Goal: Find specific page/section: Find specific page/section

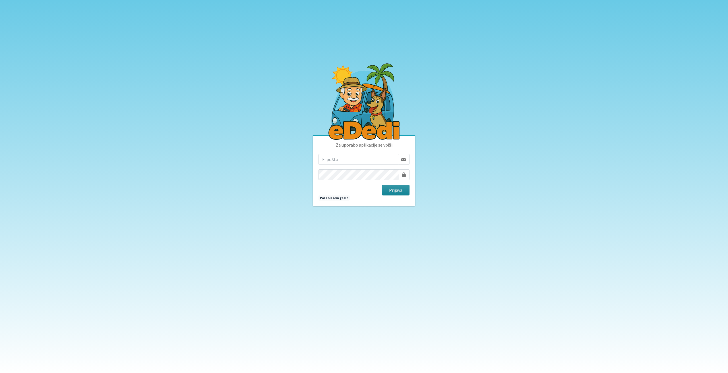
type input "vid.razinger@gmail.com"
click at [396, 193] on button "Prijava" at bounding box center [396, 190] width 28 height 11
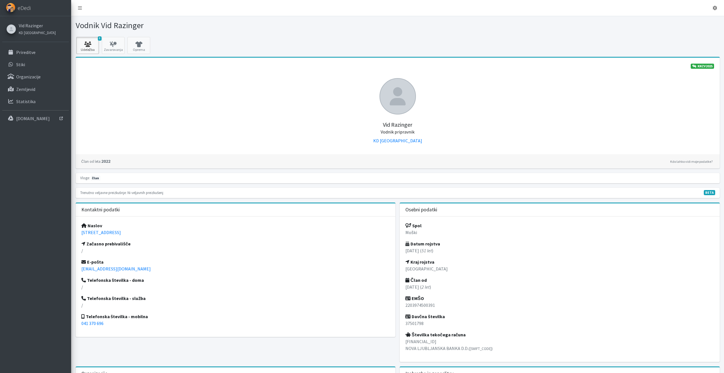
click at [89, 43] on icon at bounding box center [87, 45] width 19 height 6
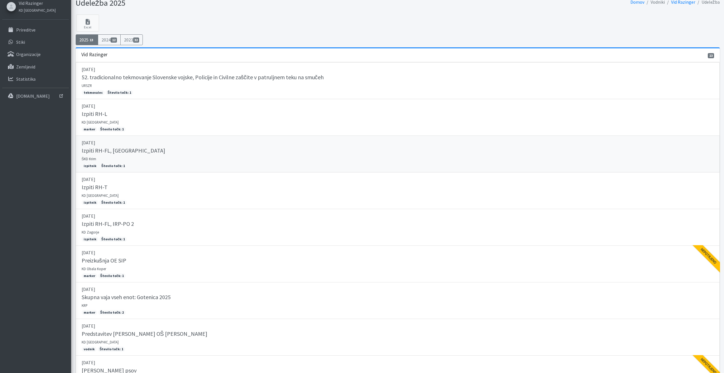
scroll to position [81, 0]
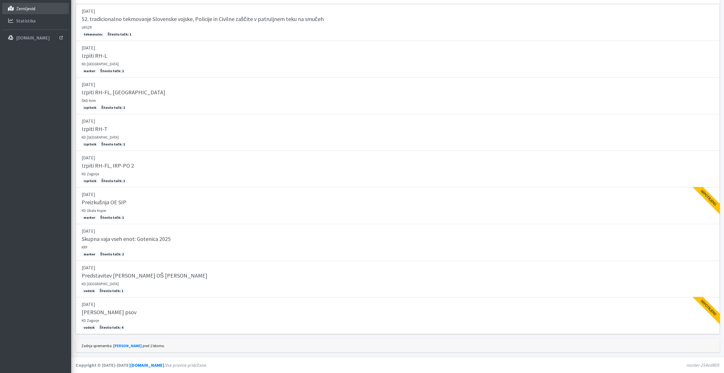
click at [20, 8] on p "Zemljevid" at bounding box center [25, 9] width 19 height 6
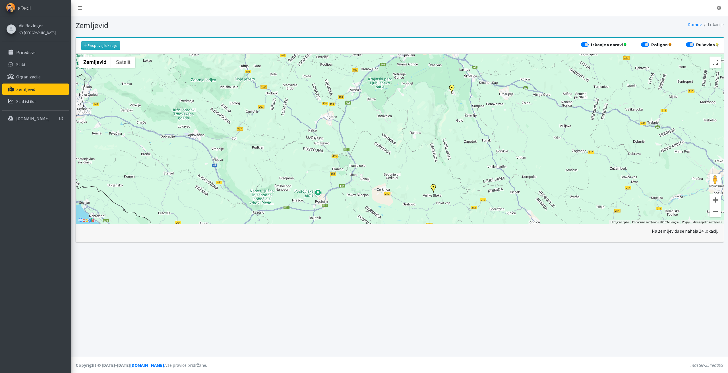
drag, startPoint x: 297, startPoint y: 177, endPoint x: 328, endPoint y: 117, distance: 68.1
click at [328, 117] on div "Za premikanje pritisnite puščične tipke." at bounding box center [400, 139] width 648 height 171
